Goal: Task Accomplishment & Management: Complete application form

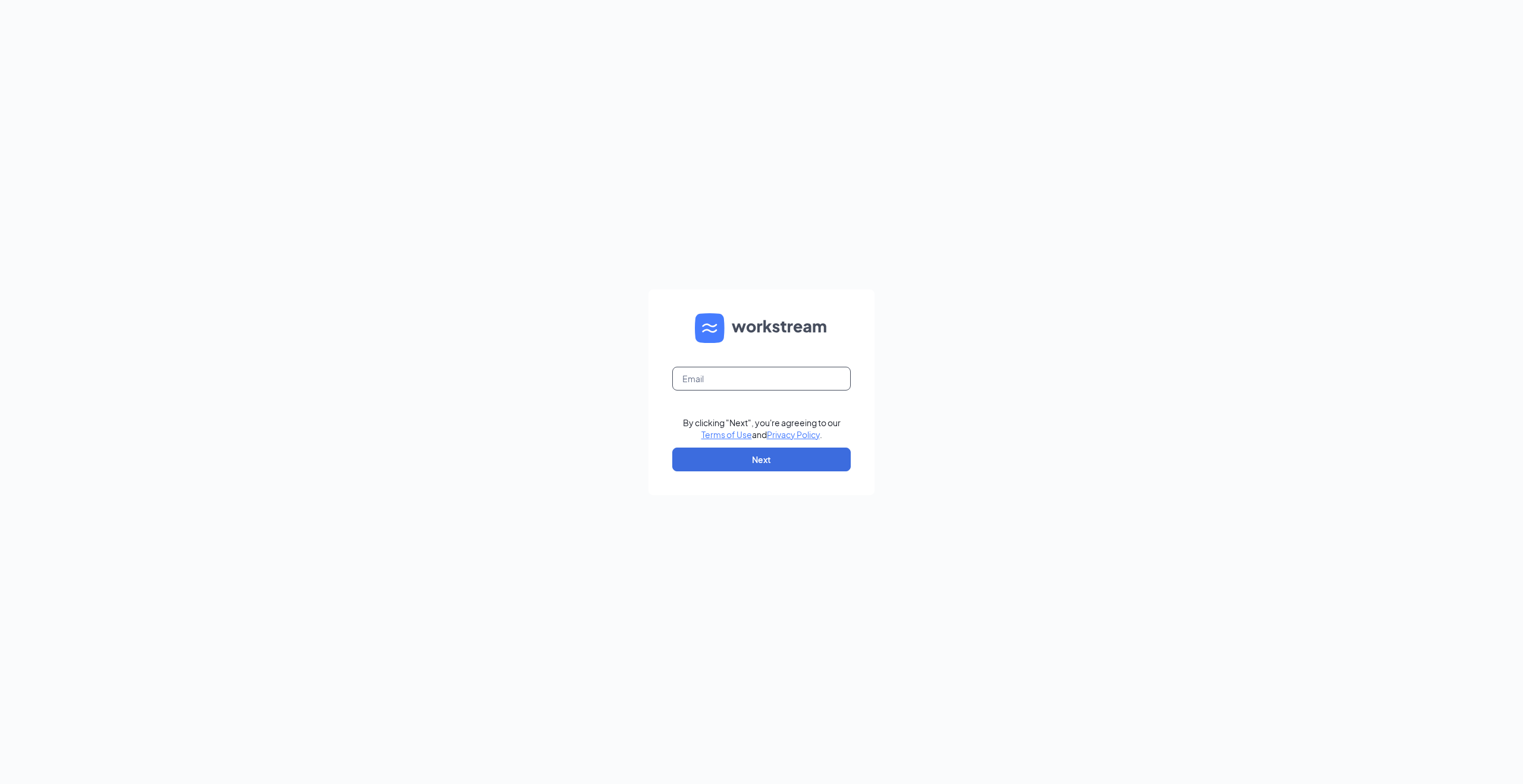
click at [739, 376] on input "text" at bounding box center [761, 379] width 178 height 24
type input "acarr8484@protonmail.com"
click at [730, 447] on form "acarr8484@protonmail.com By clicking "Next", you're agreeing to our Terms of Us…" at bounding box center [761, 392] width 226 height 206
click at [727, 450] on button "Next" at bounding box center [761, 459] width 178 height 24
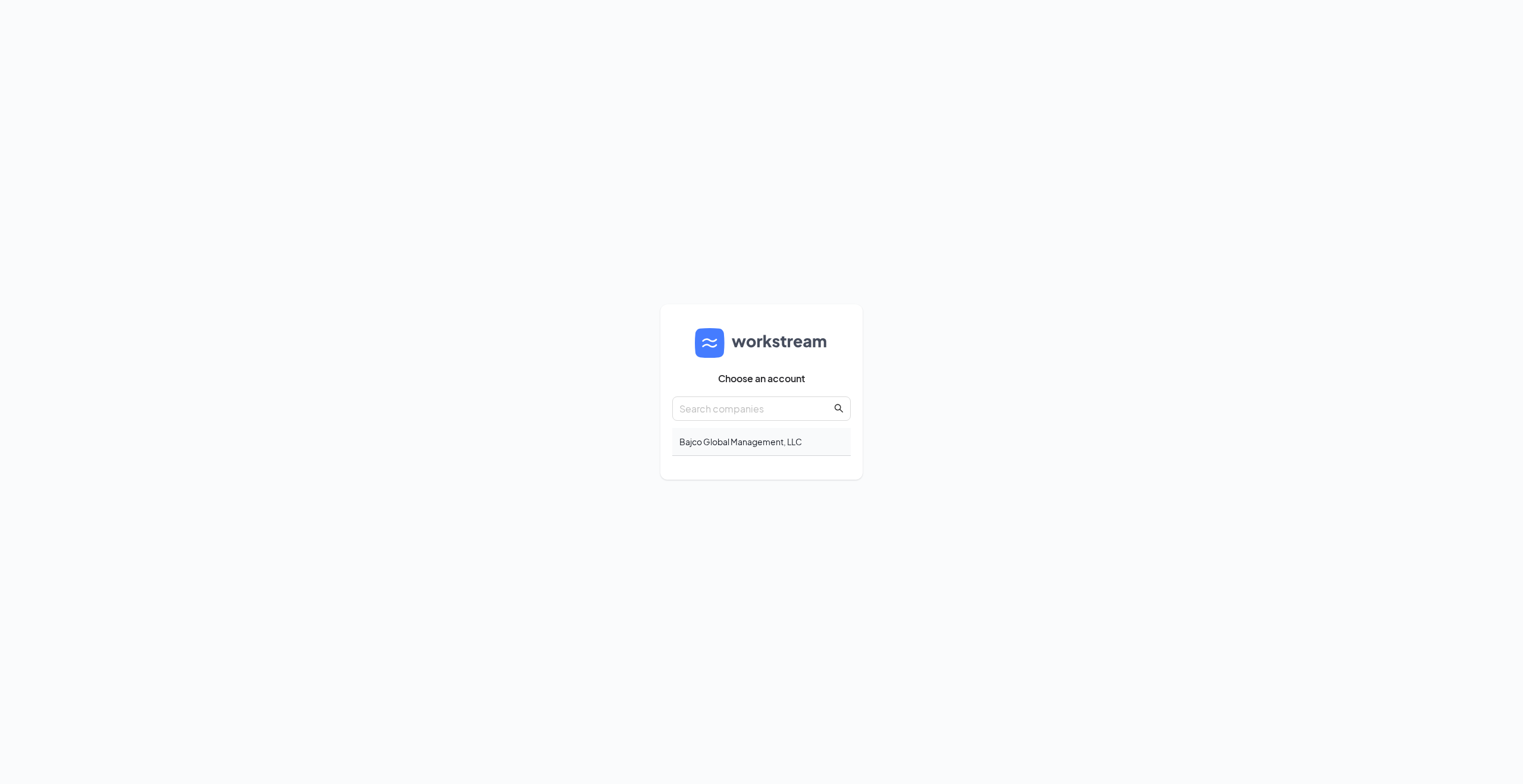
click at [741, 442] on div "Bajco Global Management, LLC" at bounding box center [761, 442] width 178 height 28
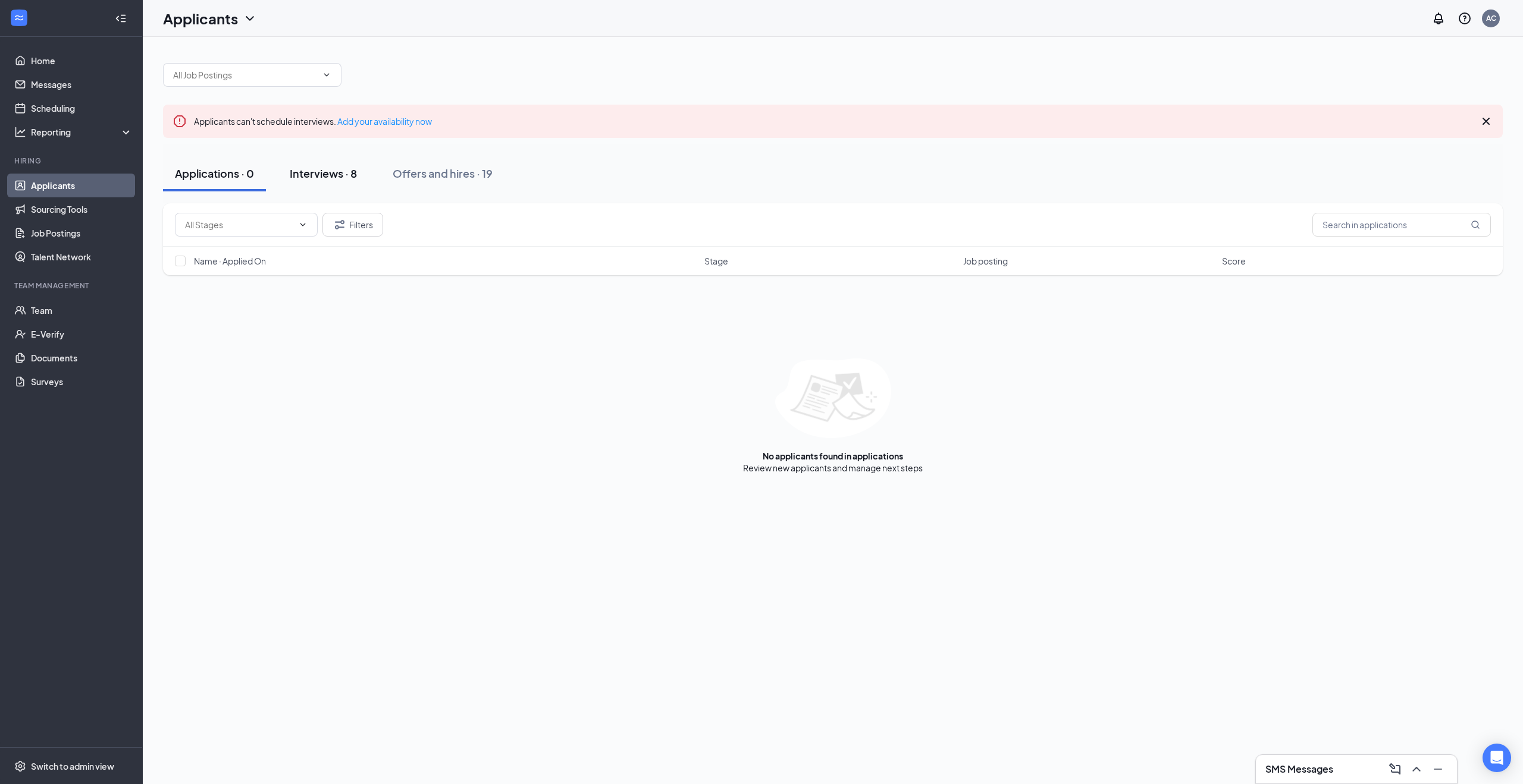
click at [325, 173] on div "Interviews · 8" at bounding box center [323, 174] width 67 height 15
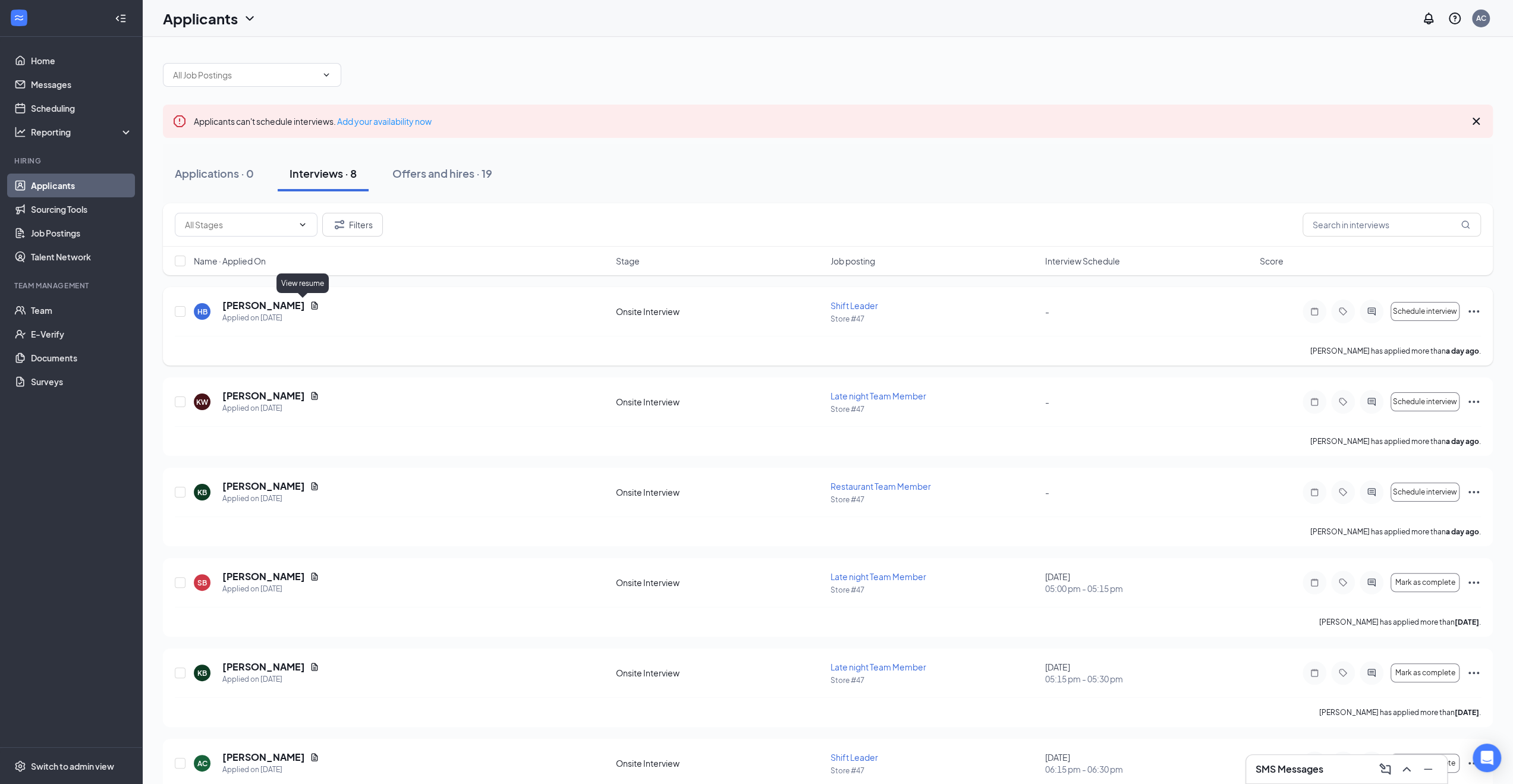
click at [312, 304] on icon "Document" at bounding box center [315, 305] width 6 height 8
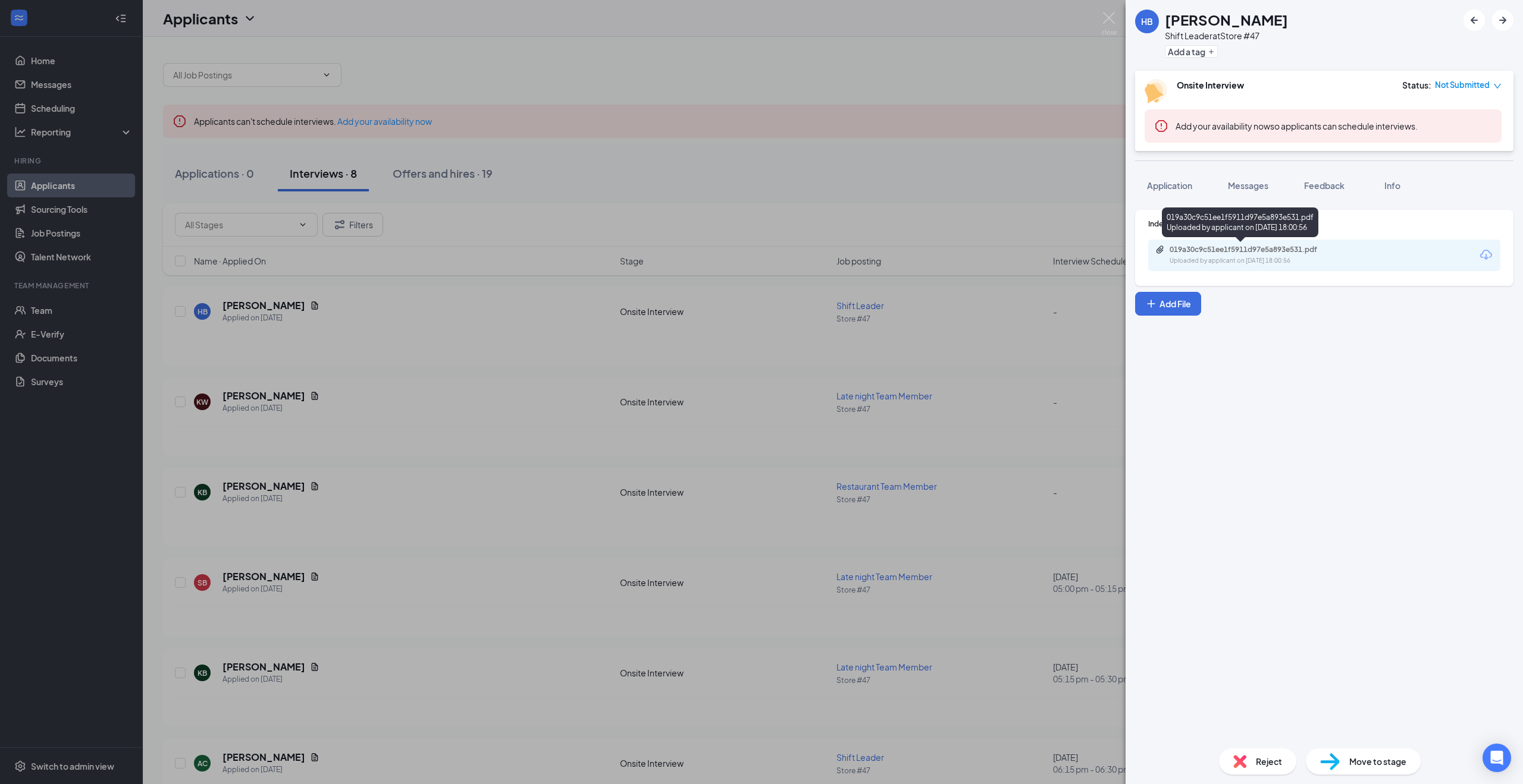
click at [1281, 250] on div "019a30c9c51ee1f5911d97e5a893e531.pdf" at bounding box center [1252, 249] width 167 height 9
click at [824, 488] on div "HB Hunter Baynum Shift Leader at Store #47 Add a tag Onsite Interview Status : …" at bounding box center [761, 392] width 1523 height 784
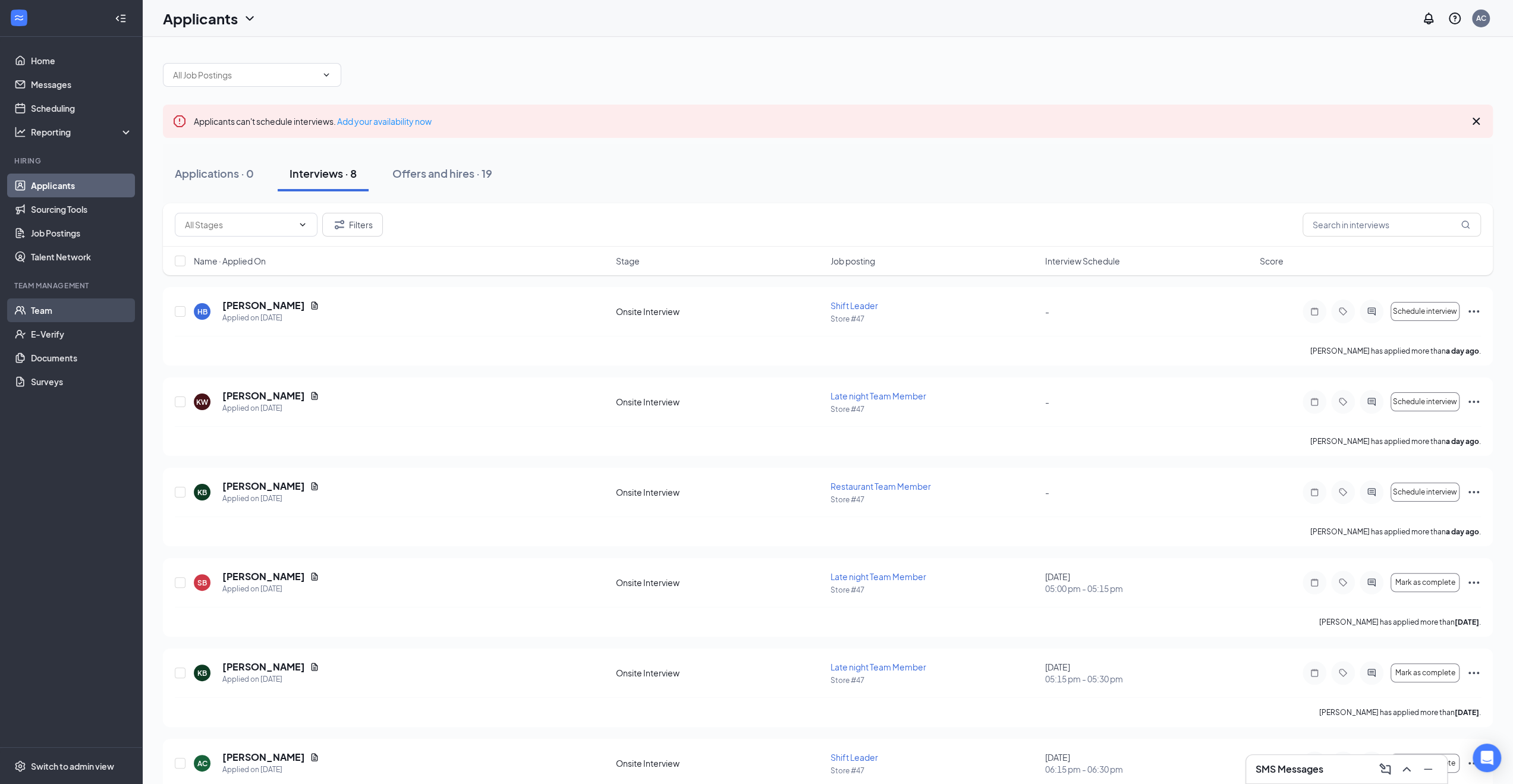
click at [52, 310] on link "Team" at bounding box center [82, 310] width 102 height 24
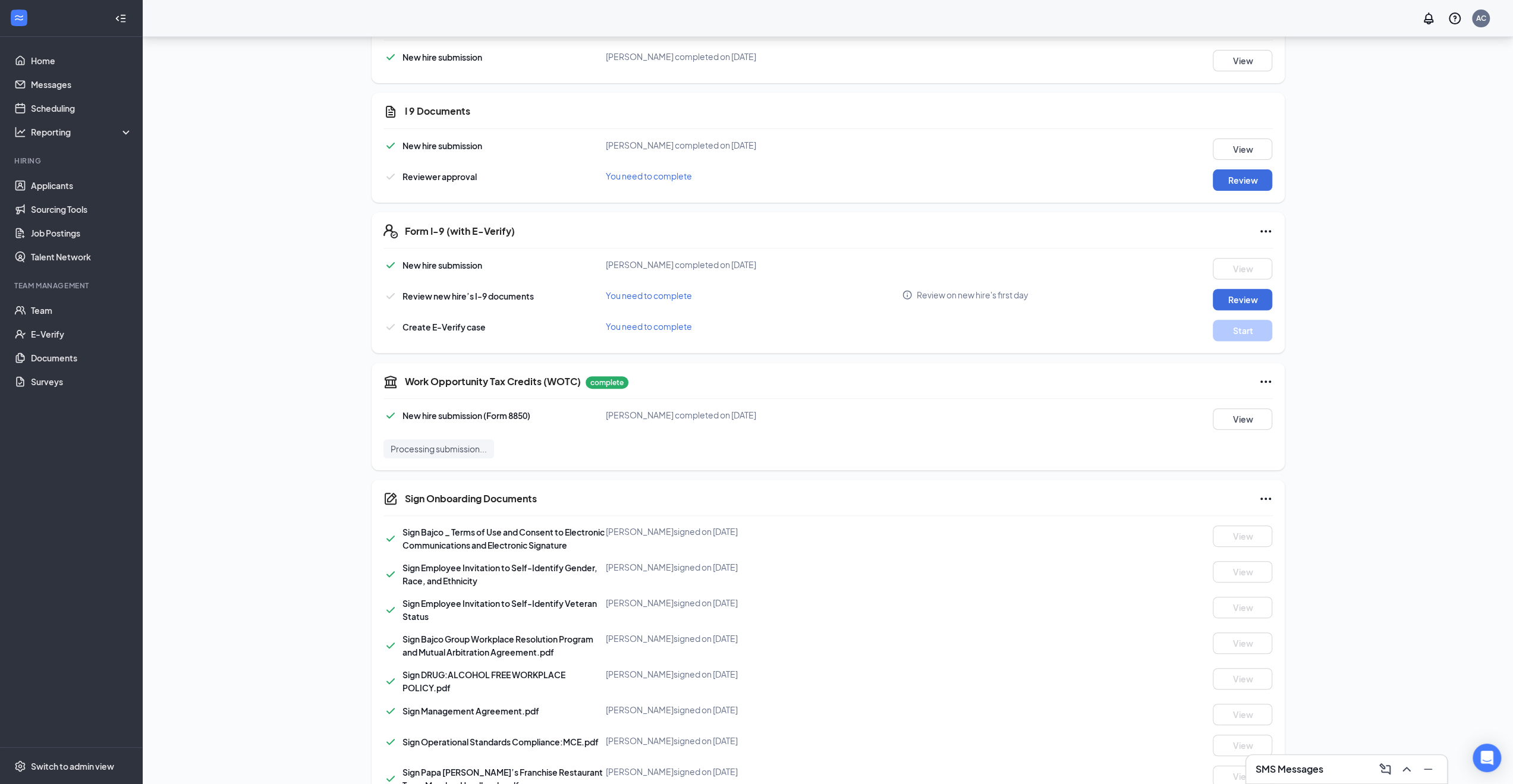
scroll to position [306, 0]
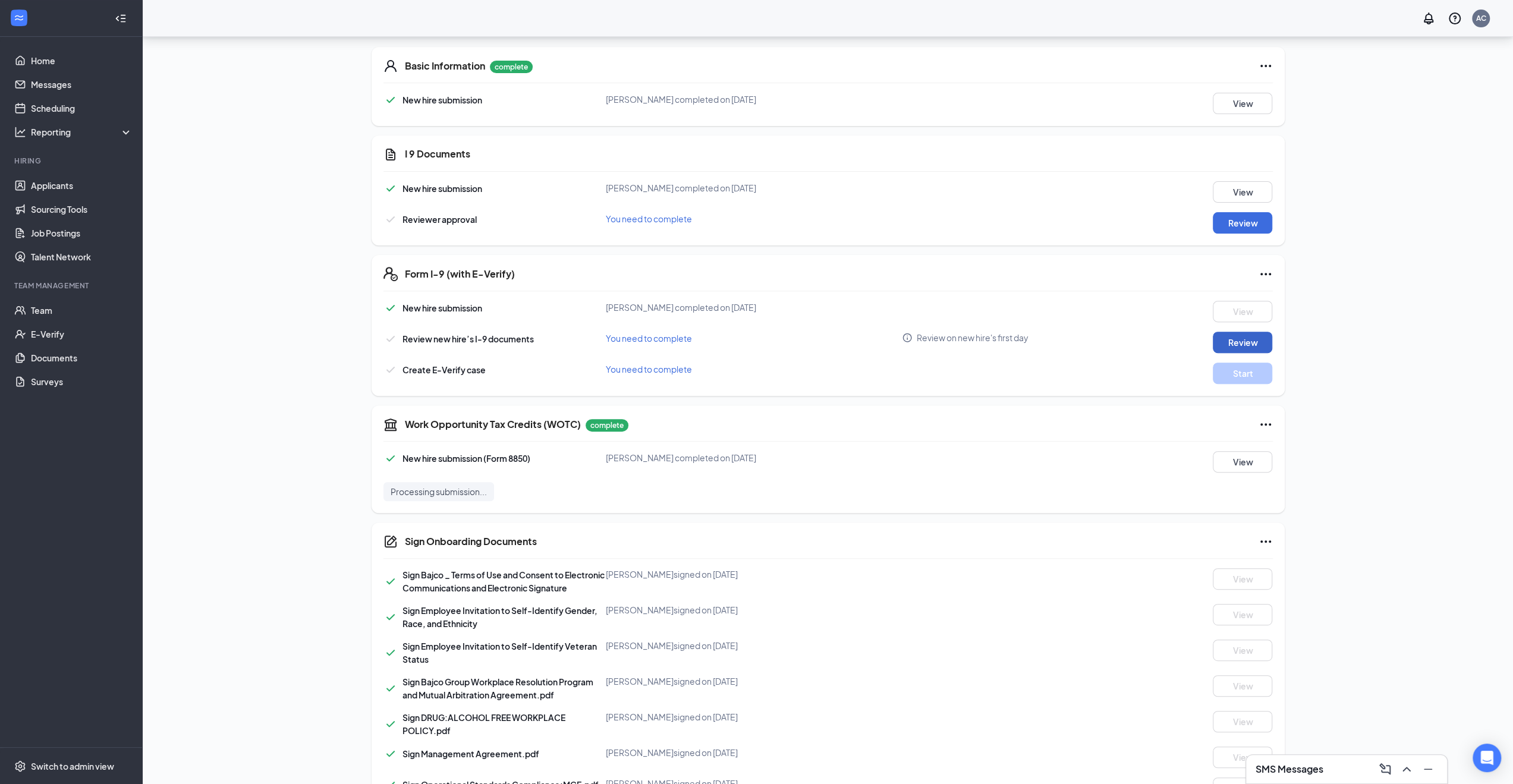
click at [1239, 343] on button "Review" at bounding box center [1242, 342] width 59 height 21
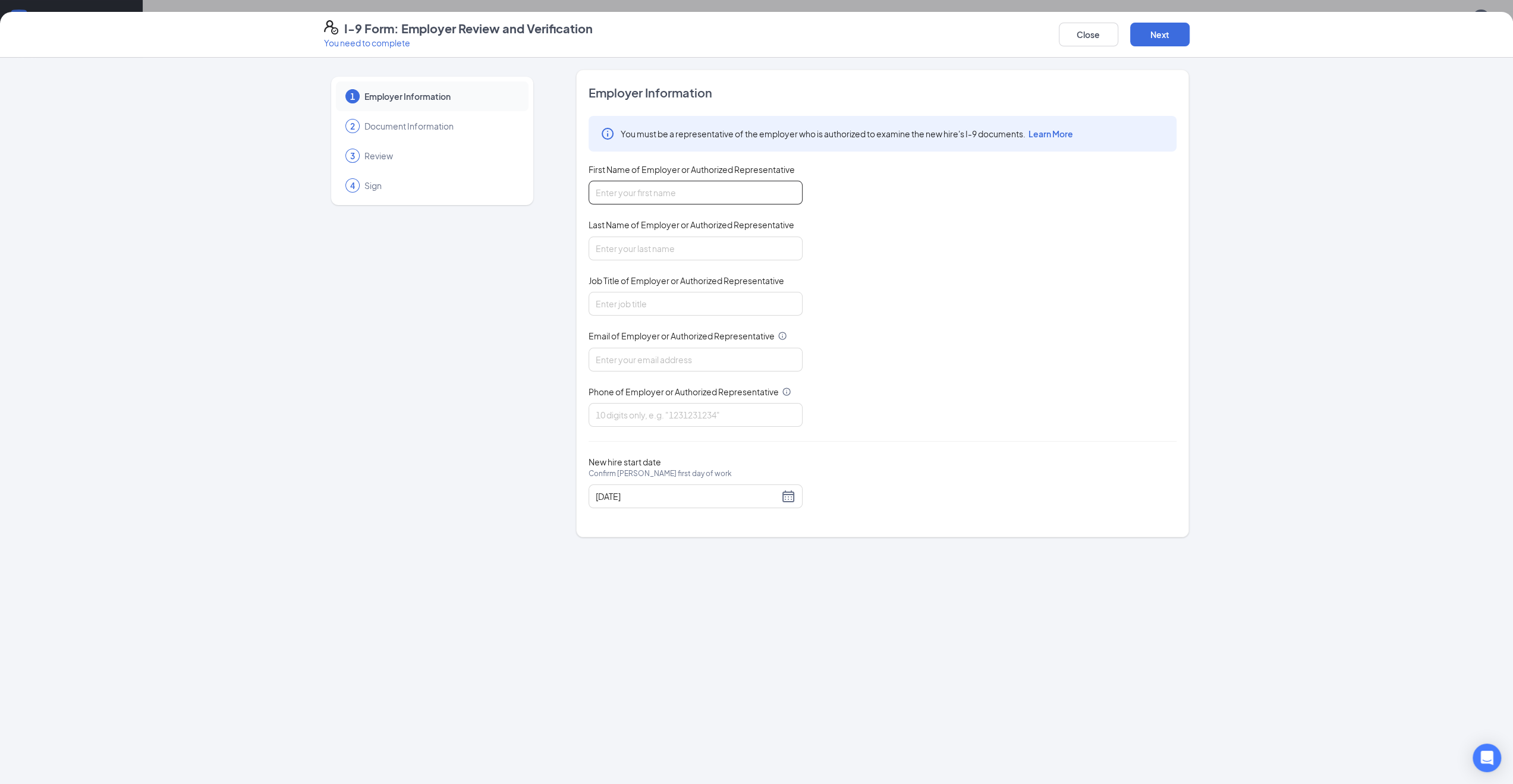
click at [698, 194] on input "First Name of Employer or Authorized Representative" at bounding box center [695, 193] width 214 height 24
type input "Arianna"
click at [684, 237] on input "Last Name of Employer or Authorized Representative" at bounding box center [695, 249] width 214 height 24
type input "Carr"
click at [669, 293] on input "Job Title of Employer or Authorized Representative" at bounding box center [695, 304] width 214 height 24
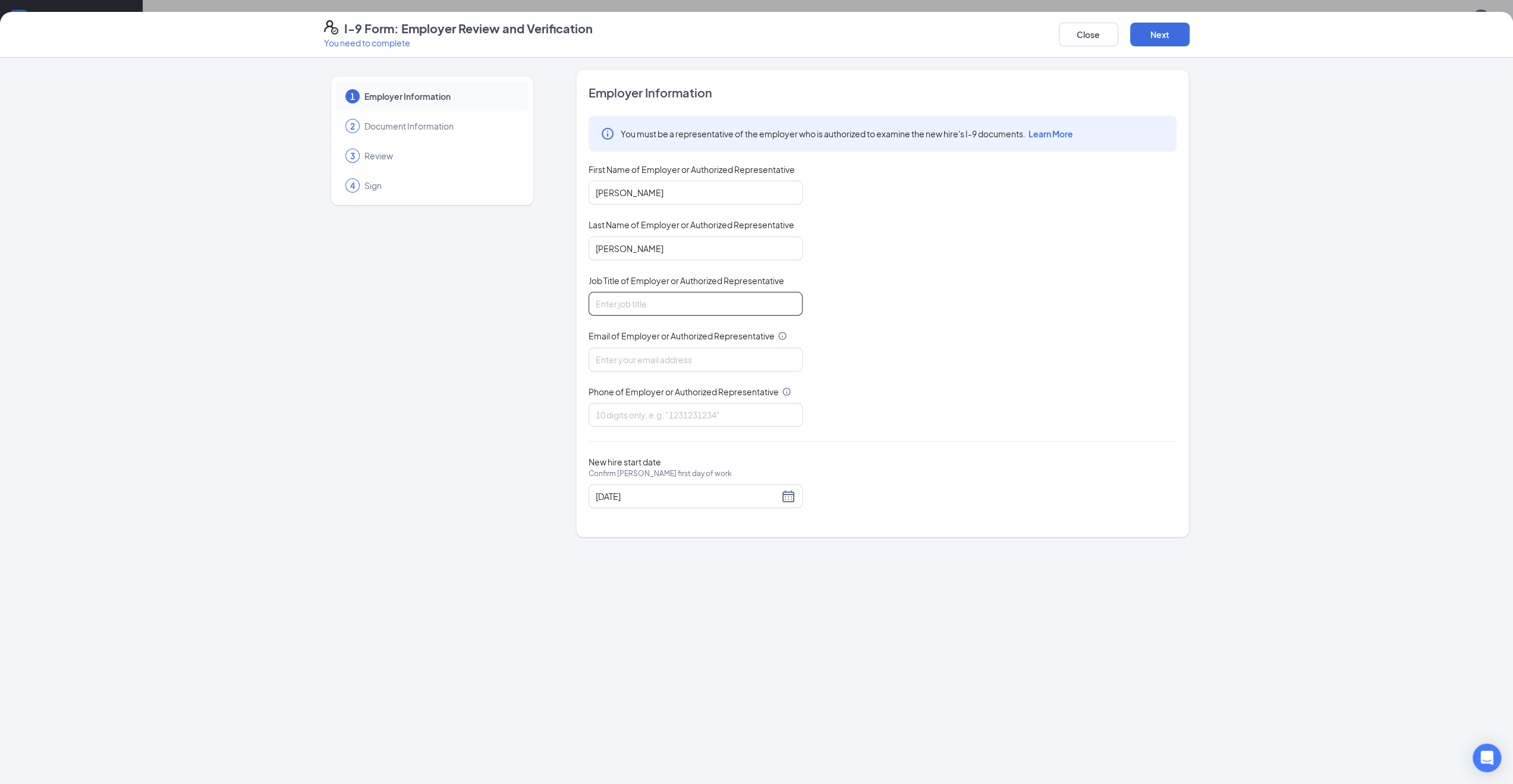
type input "General Manager"
click at [671, 355] on input "Email of Employer or Authorized Representative" at bounding box center [695, 360] width 214 height 24
type input "47@bajco.net"
click at [653, 410] on input "Phone of Employer or Authorized Representative" at bounding box center [695, 415] width 214 height 24
type input "3179374269"
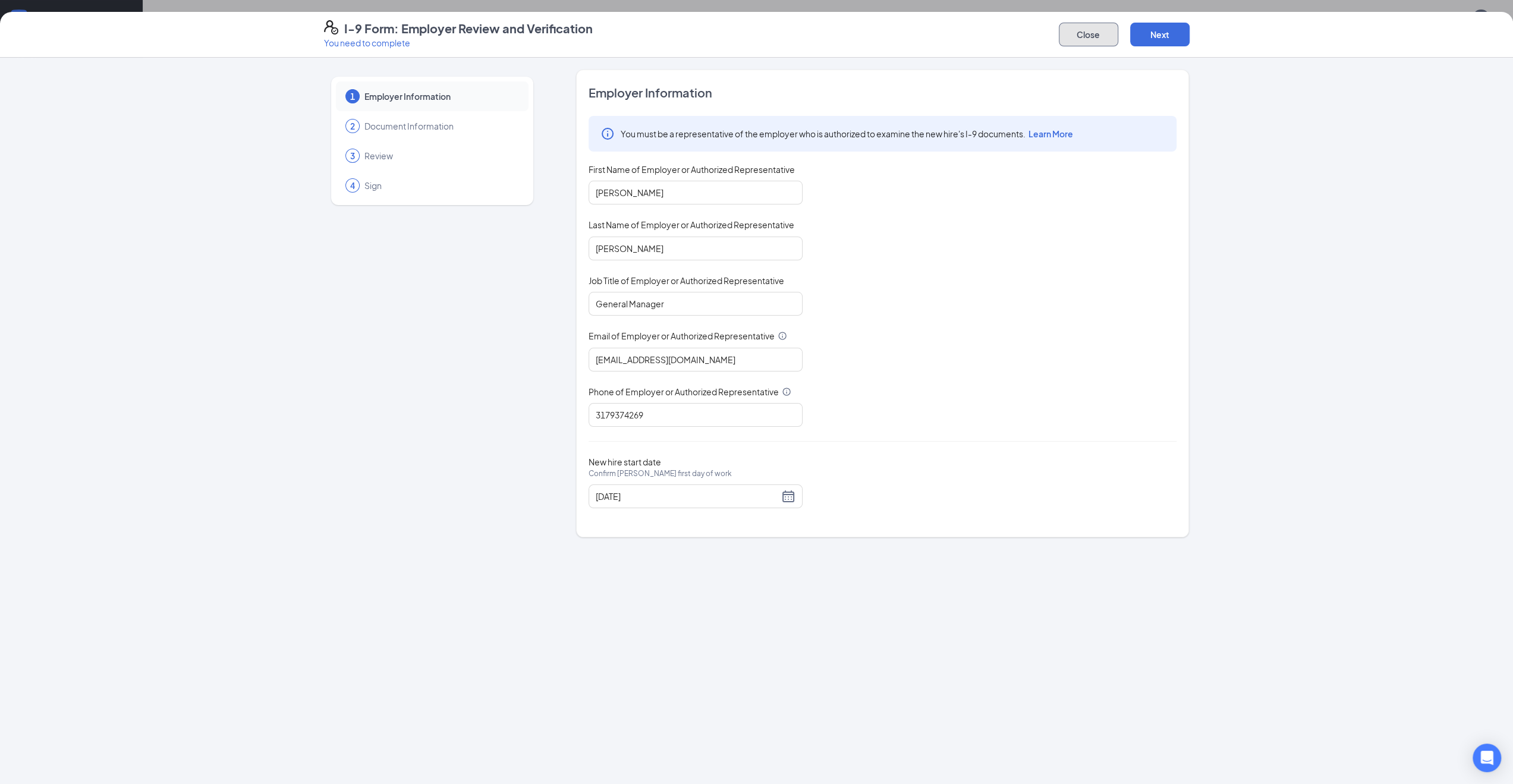
click at [1084, 35] on button "Close" at bounding box center [1089, 35] width 59 height 24
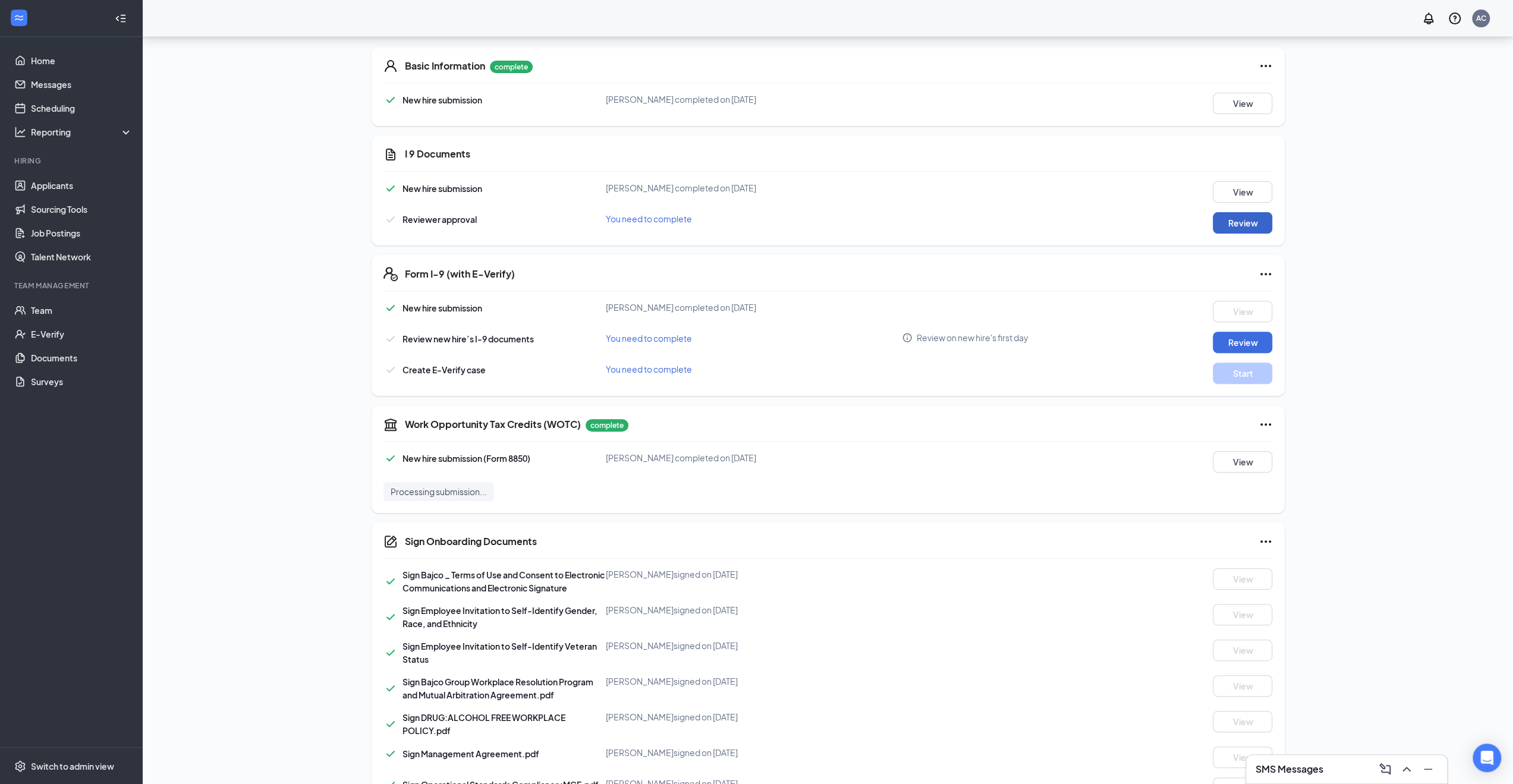
click at [1258, 219] on button "Review" at bounding box center [1242, 223] width 59 height 21
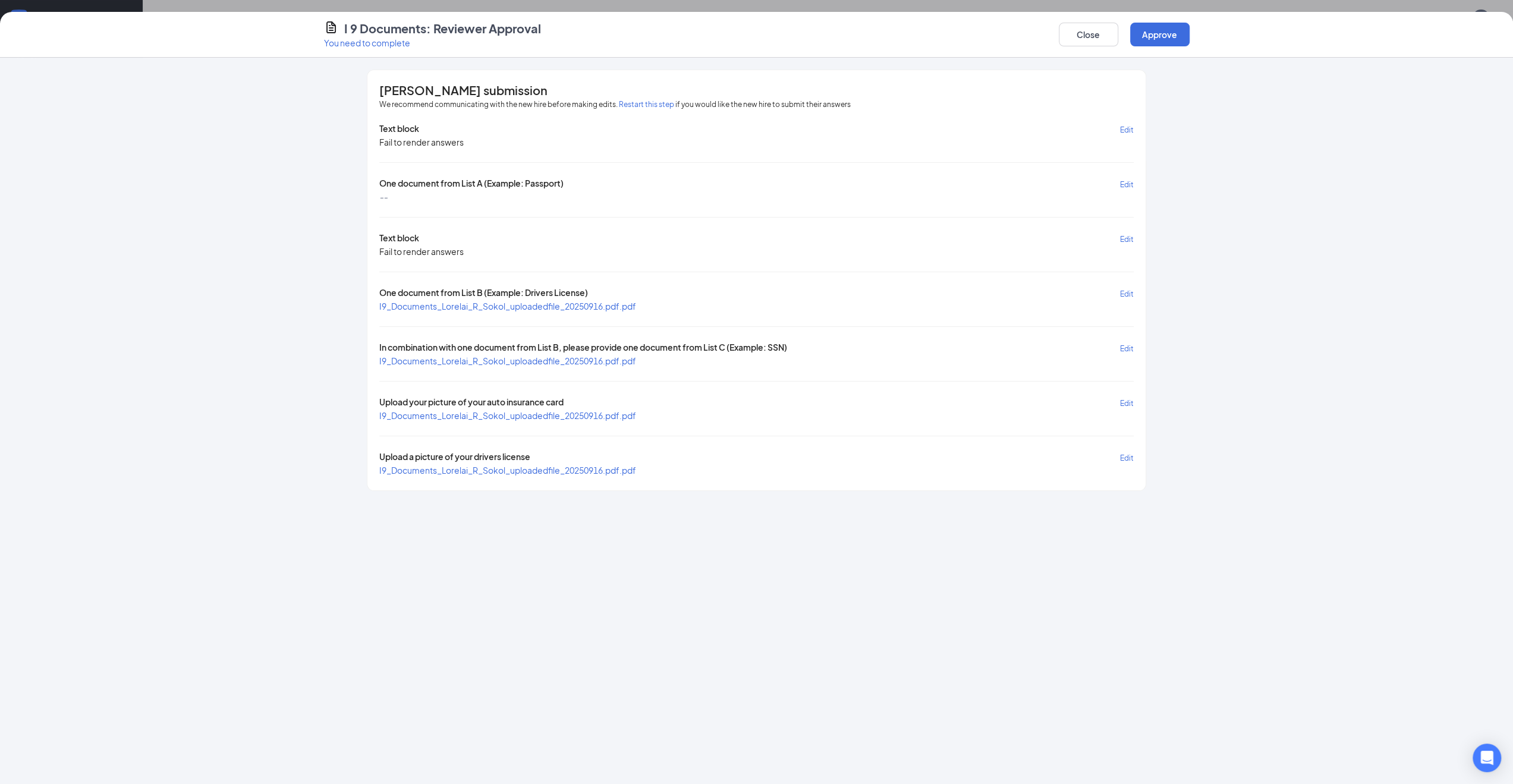
click at [568, 303] on span "I9_Documents_Lorelai_R_Sokol_uploadedfile_20250916.pdf.pdf" at bounding box center [508, 306] width 257 height 11
click at [549, 357] on span "I9_Documents_Lorelai_R_Sokol_uploadedfile_20250916.pdf.pdf" at bounding box center [508, 361] width 257 height 11
click at [1161, 34] on button "Approve" at bounding box center [1160, 35] width 59 height 24
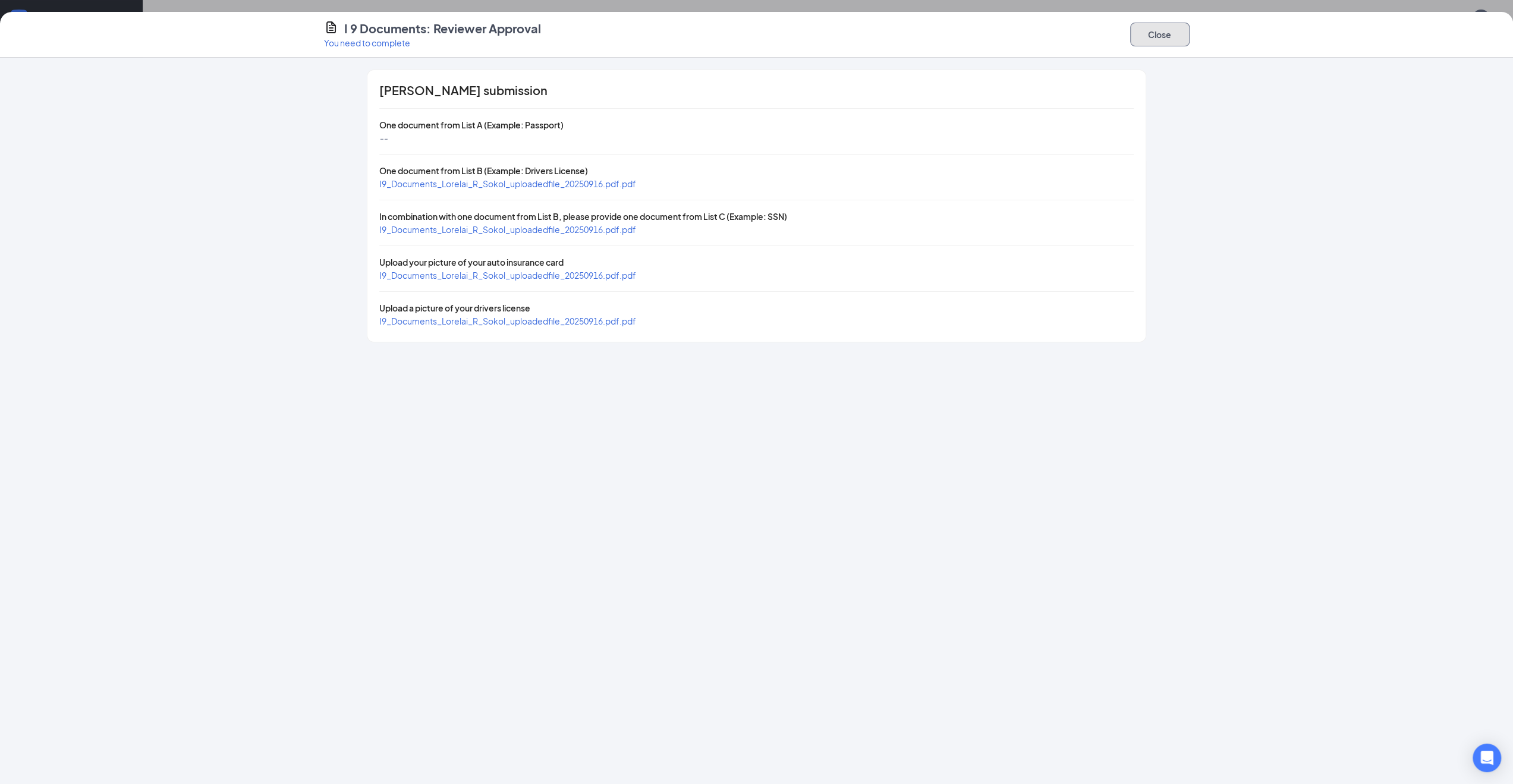
click at [1161, 34] on button "Close" at bounding box center [1160, 35] width 59 height 24
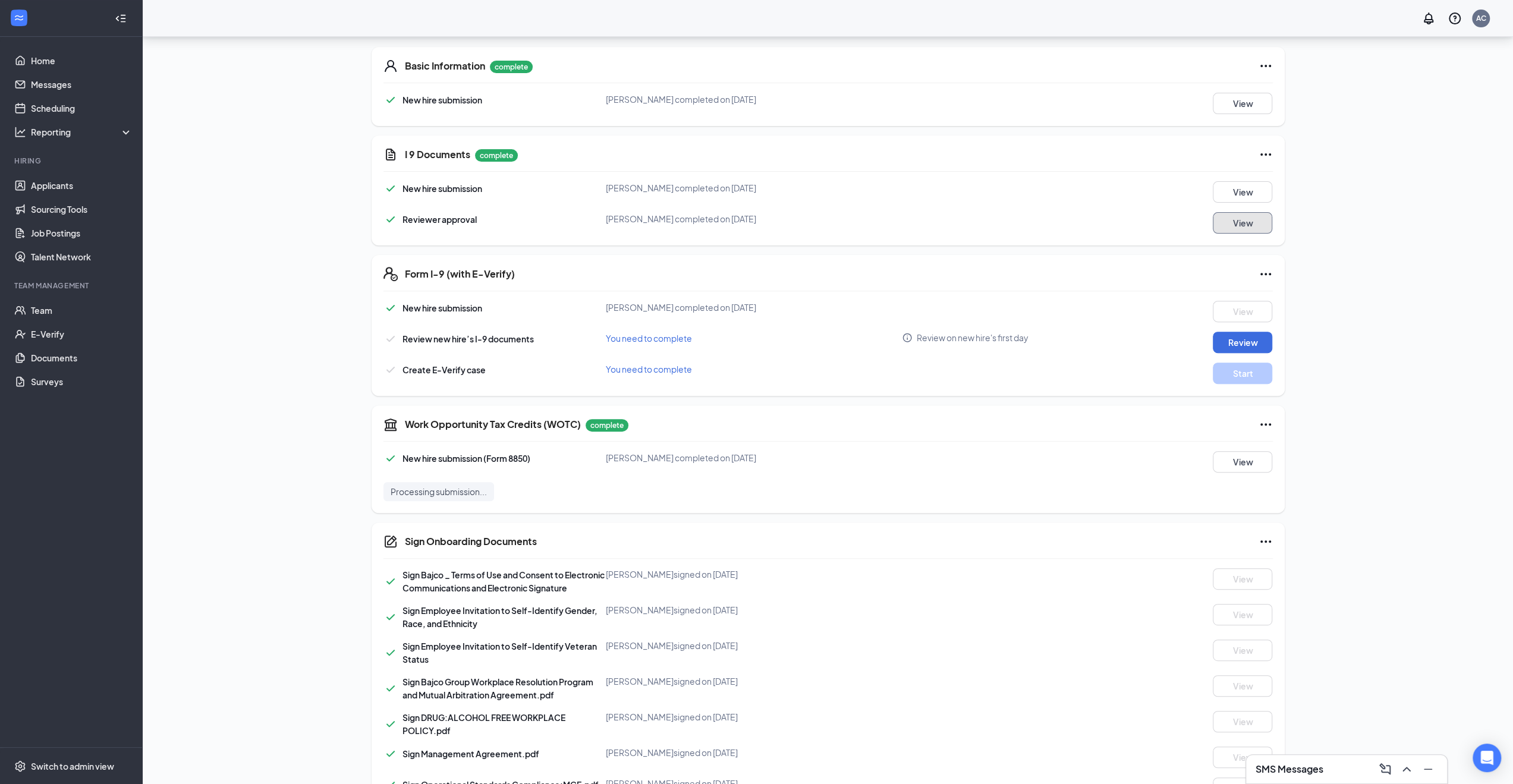
click at [1213, 212] on button "View" at bounding box center [1242, 223] width 59 height 21
